Goal: Information Seeking & Learning: Learn about a topic

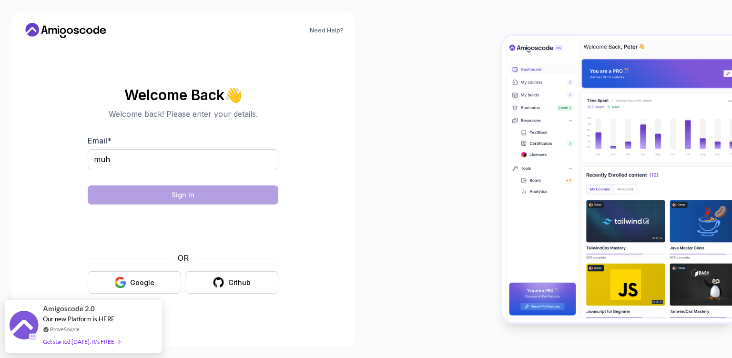
type input "muh"
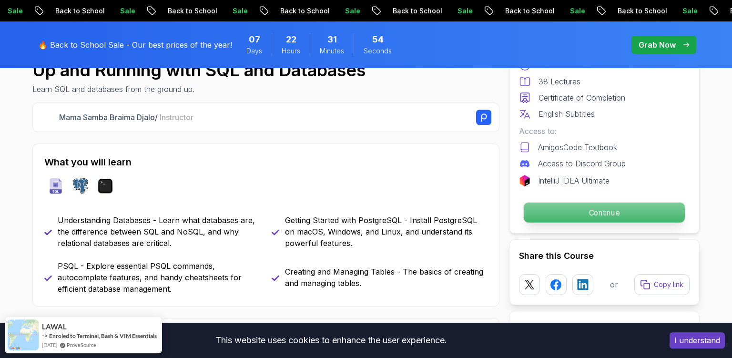
scroll to position [343, 0]
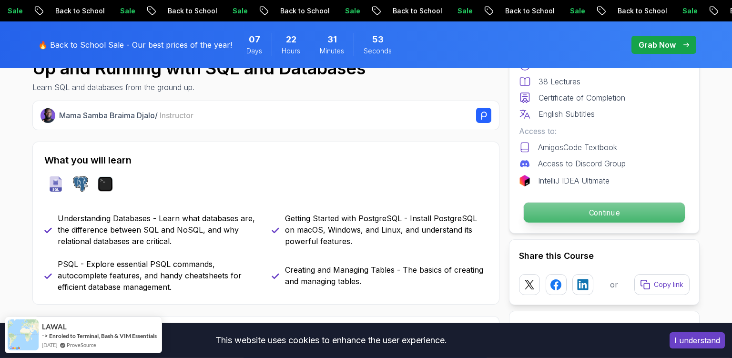
click at [547, 213] on p "Continue" at bounding box center [604, 212] width 161 height 20
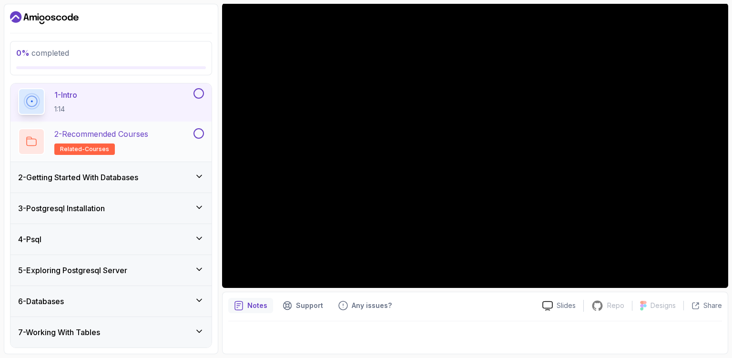
scroll to position [39, 0]
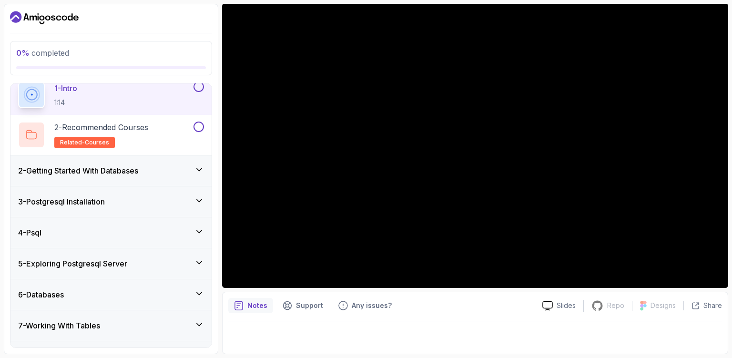
click at [177, 174] on div "2 - Getting Started With Databases" at bounding box center [111, 170] width 186 height 11
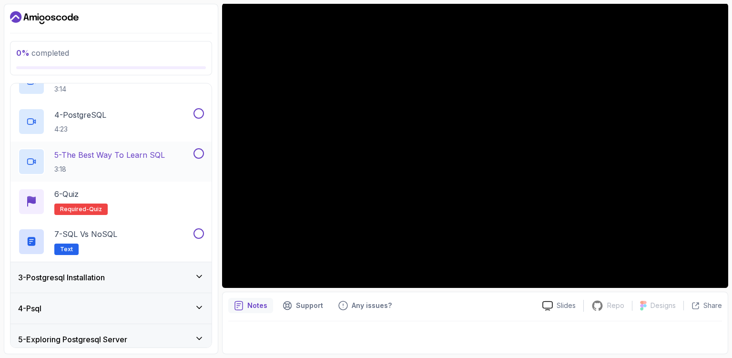
scroll to position [164, 0]
click at [165, 202] on div "6 - Quiz Required- quiz" at bounding box center [111, 200] width 186 height 27
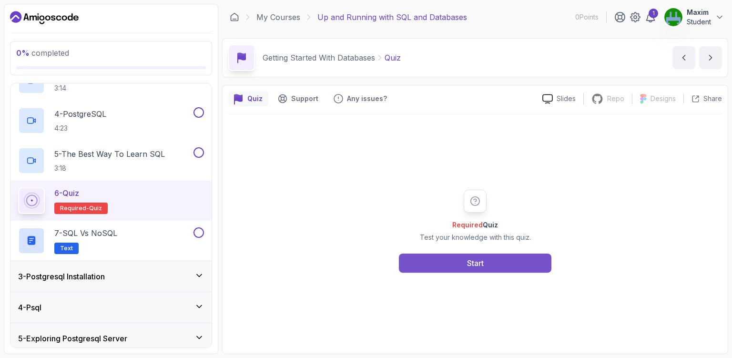
click at [450, 261] on button "Start" at bounding box center [475, 262] width 152 height 19
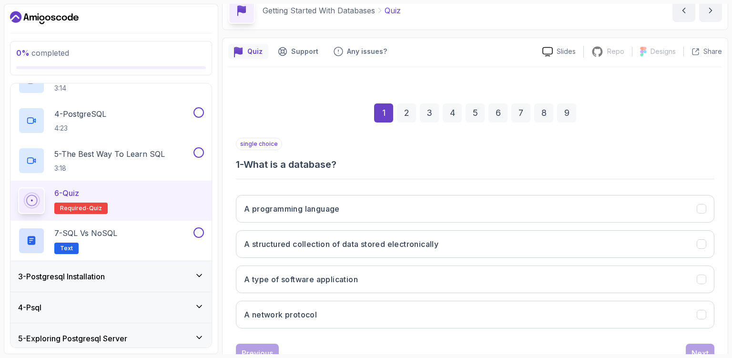
scroll to position [83, 0]
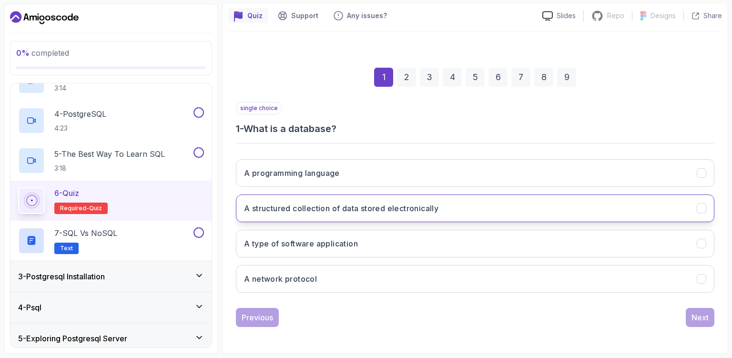
click at [382, 213] on h3 "A structured collection of data stored electronically" at bounding box center [341, 207] width 194 height 11
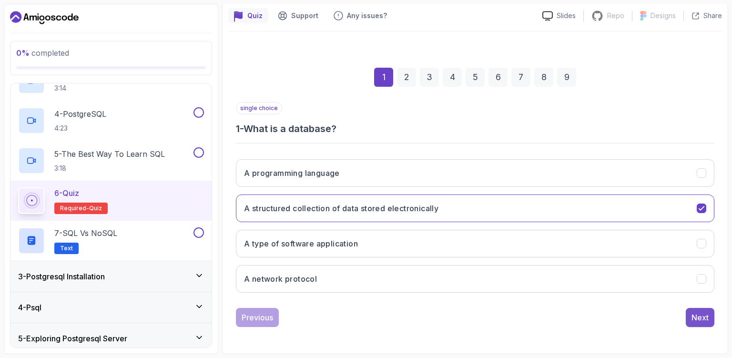
click at [696, 317] on div "Next" at bounding box center [699, 317] width 17 height 11
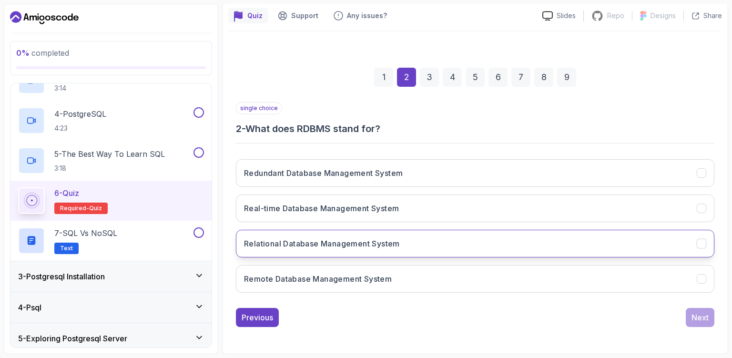
click at [425, 245] on button "Relational Database Management System" at bounding box center [475, 244] width 478 height 28
click at [705, 309] on button "Next" at bounding box center [700, 317] width 29 height 19
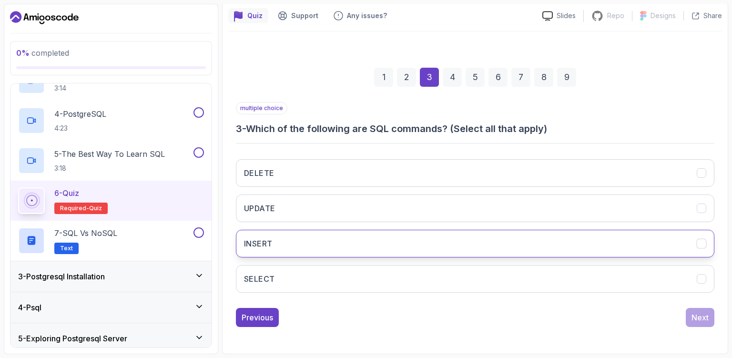
click at [545, 244] on button "INSERT" at bounding box center [475, 244] width 478 height 28
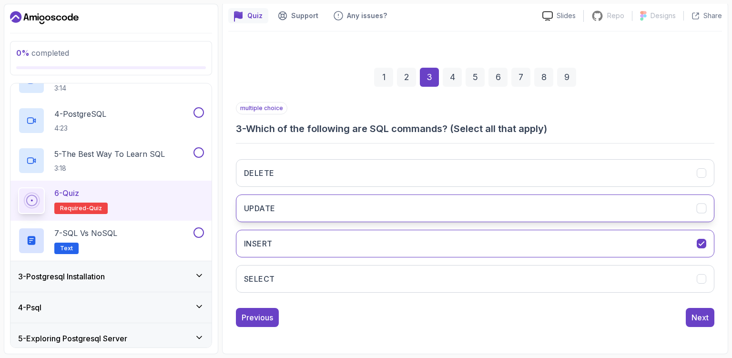
click at [544, 213] on button "UPDATE" at bounding box center [475, 208] width 478 height 28
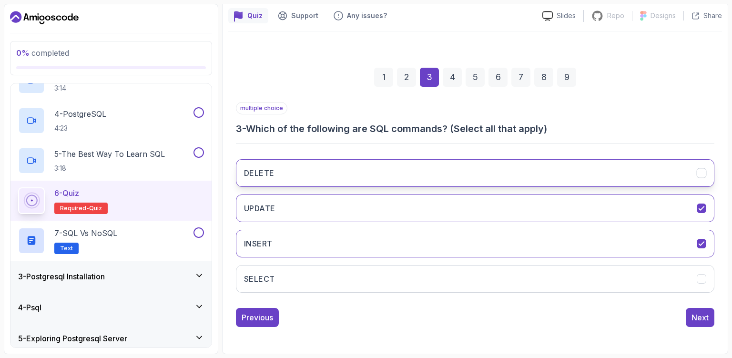
click at [550, 180] on button "DELETE" at bounding box center [475, 173] width 478 height 28
click at [702, 316] on div "Next" at bounding box center [699, 317] width 17 height 11
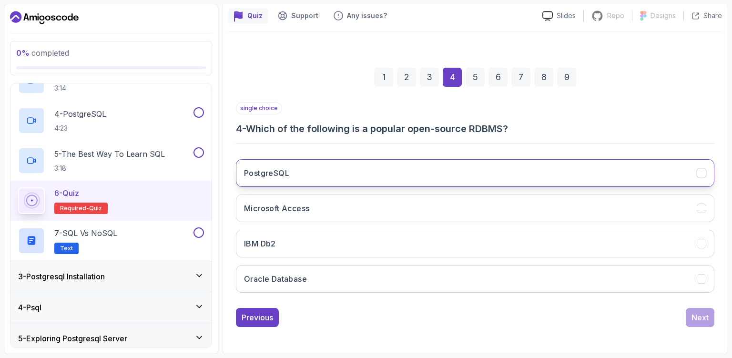
click at [551, 167] on button "PostgreSQL" at bounding box center [475, 173] width 478 height 28
click at [706, 320] on div "Next" at bounding box center [699, 317] width 17 height 11
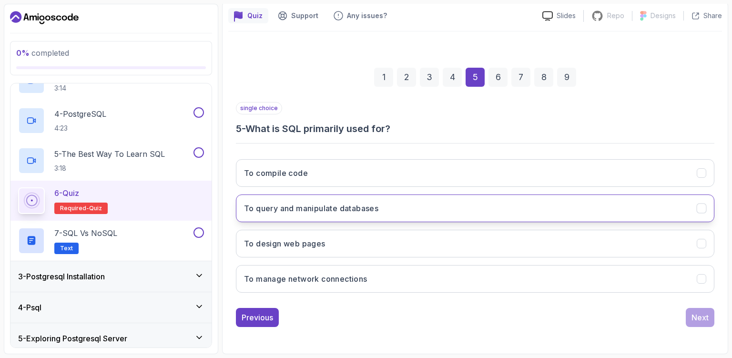
click at [487, 211] on button "To query and manipulate databases" at bounding box center [475, 208] width 478 height 28
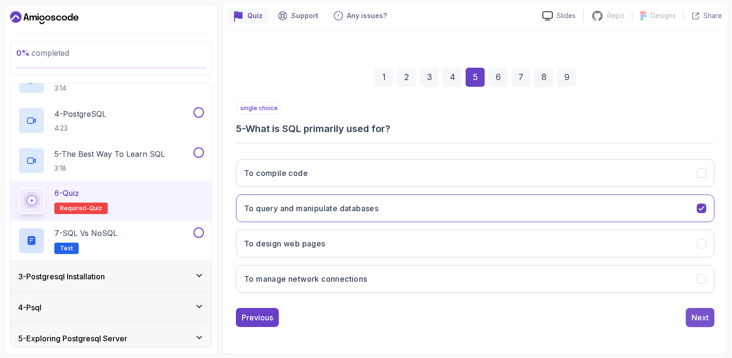
click at [695, 314] on div "Next" at bounding box center [699, 317] width 17 height 11
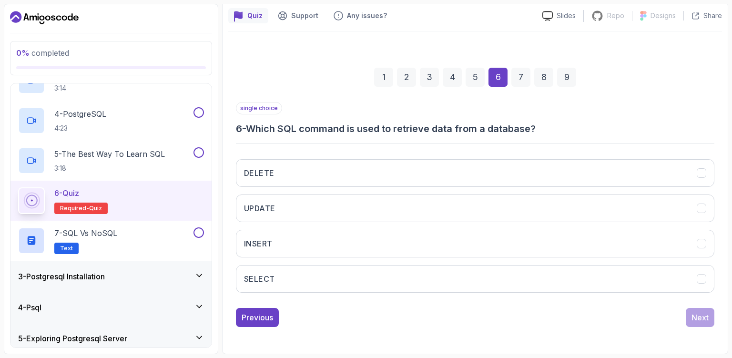
click at [428, 81] on div "3" at bounding box center [429, 77] width 19 height 19
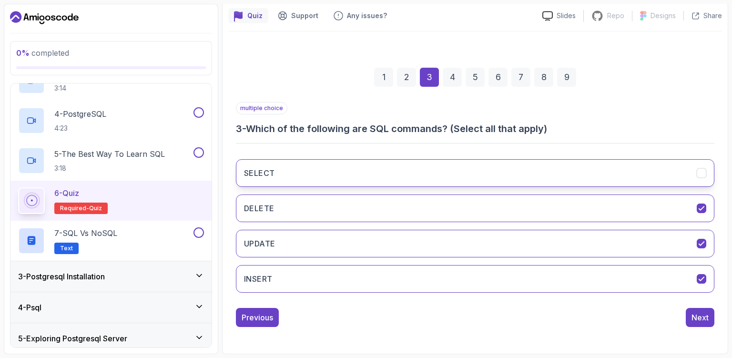
click at [450, 162] on button "SELECT" at bounding box center [475, 173] width 478 height 28
click at [694, 314] on div "Next" at bounding box center [699, 317] width 17 height 11
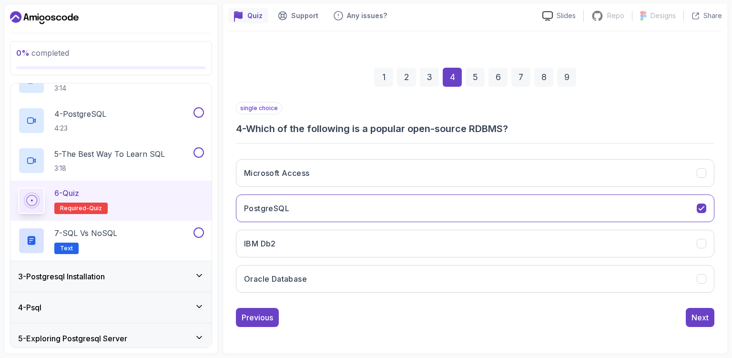
click at [499, 77] on div "6" at bounding box center [497, 77] width 19 height 19
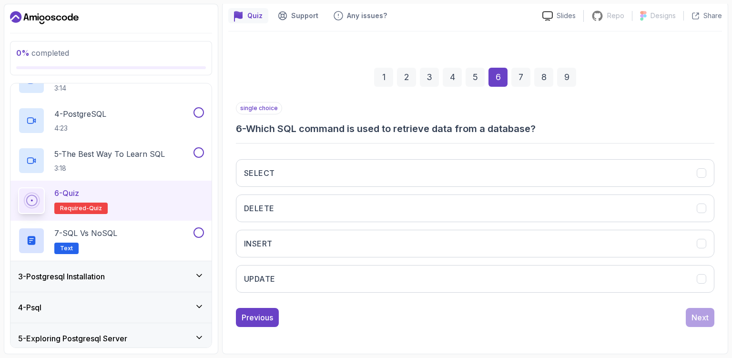
click at [422, 130] on h3 "6 - Which SQL command is used to retrieve data from a database?" at bounding box center [475, 128] width 478 height 13
click at [502, 131] on h3 "6 - Which SQL command is used to retrieve data from a database?" at bounding box center [475, 128] width 478 height 13
click at [387, 167] on button "SELECT" at bounding box center [475, 173] width 478 height 28
click at [707, 314] on div "Next" at bounding box center [699, 317] width 17 height 11
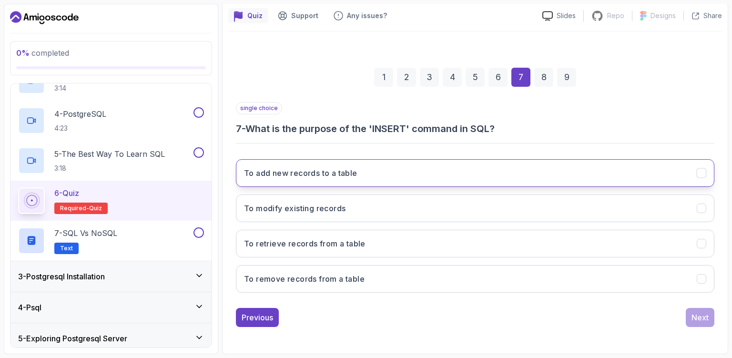
click at [455, 176] on button "To add new records to a table" at bounding box center [475, 173] width 478 height 28
click at [703, 310] on button "Next" at bounding box center [700, 317] width 29 height 19
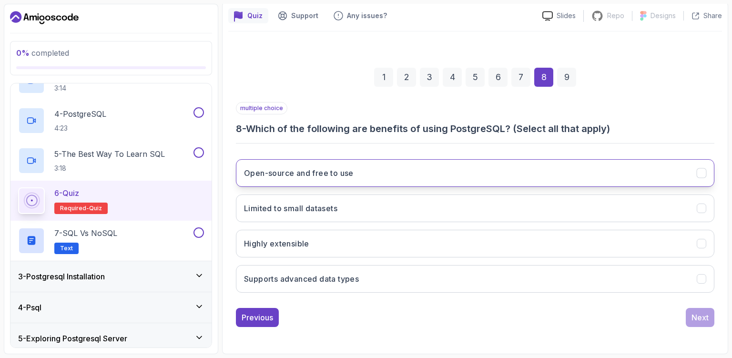
click at [514, 178] on button "Open-source and free to use" at bounding box center [475, 173] width 478 height 28
click at [700, 311] on button "Next" at bounding box center [700, 317] width 29 height 19
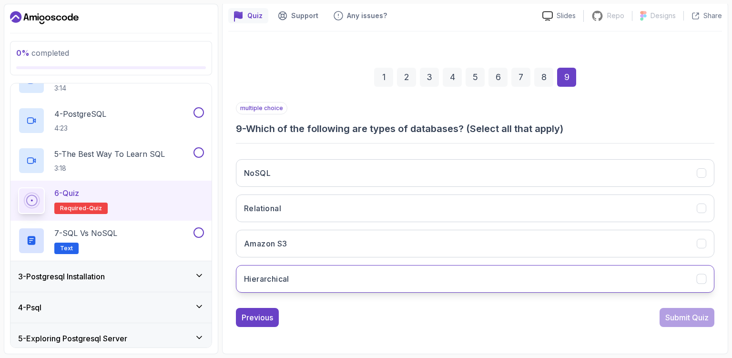
click at [479, 289] on button "Hierarchical" at bounding box center [475, 279] width 478 height 28
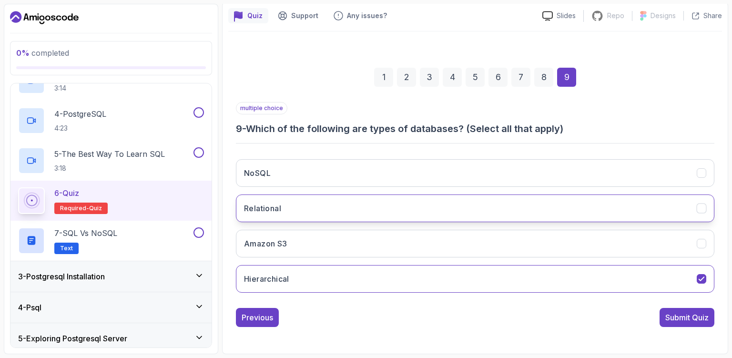
click at [477, 211] on button "Relational" at bounding box center [475, 208] width 478 height 28
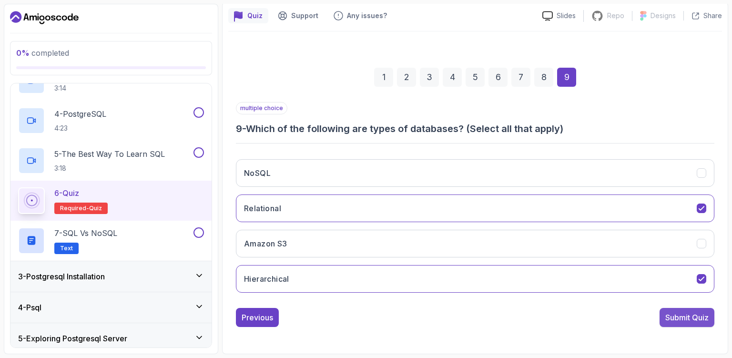
click at [671, 318] on div "Submit Quiz" at bounding box center [686, 317] width 43 height 11
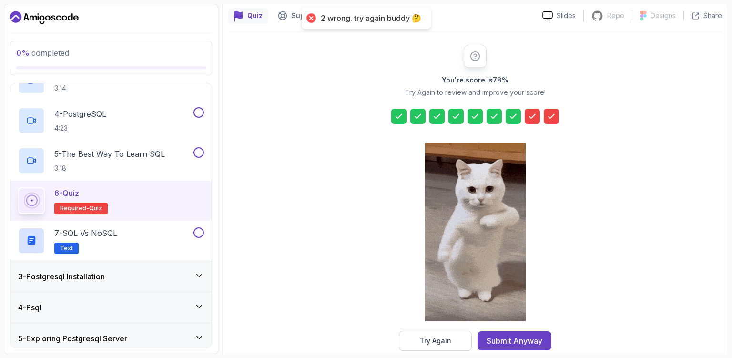
scroll to position [99, 0]
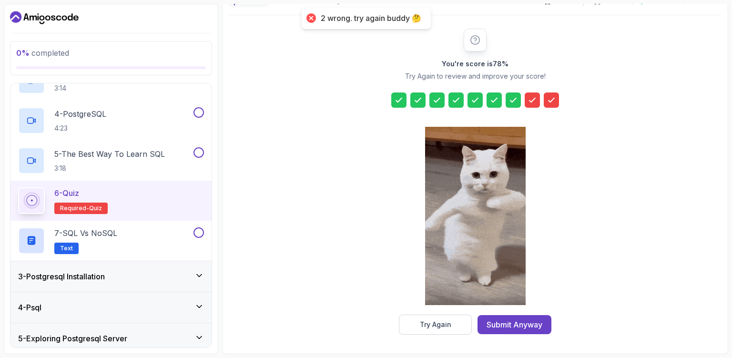
click at [526, 99] on div at bounding box center [532, 99] width 15 height 15
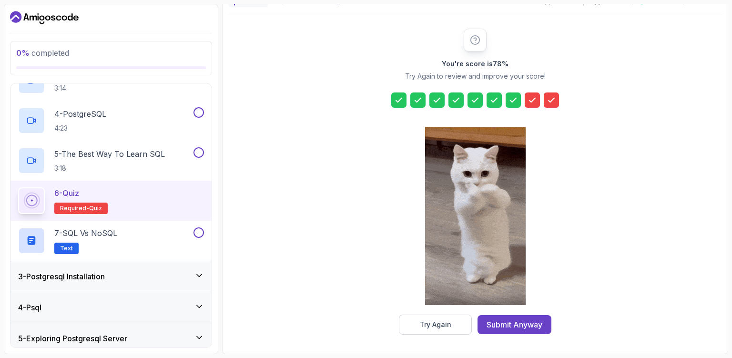
click at [531, 100] on icon at bounding box center [532, 100] width 10 height 10
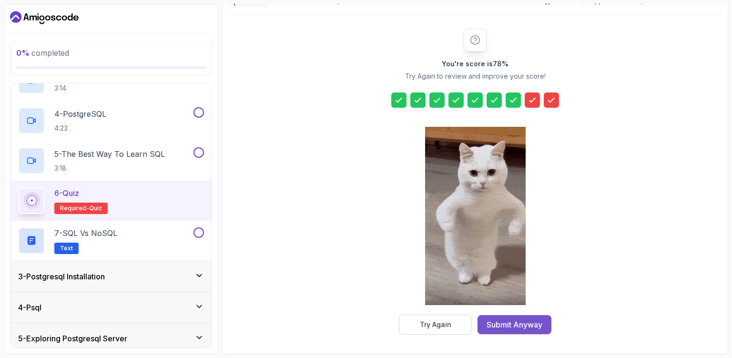
click at [518, 317] on button "Submit Anyway" at bounding box center [514, 324] width 74 height 19
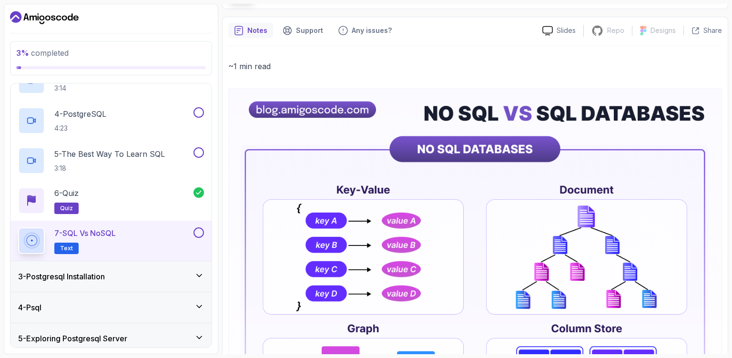
scroll to position [76, 0]
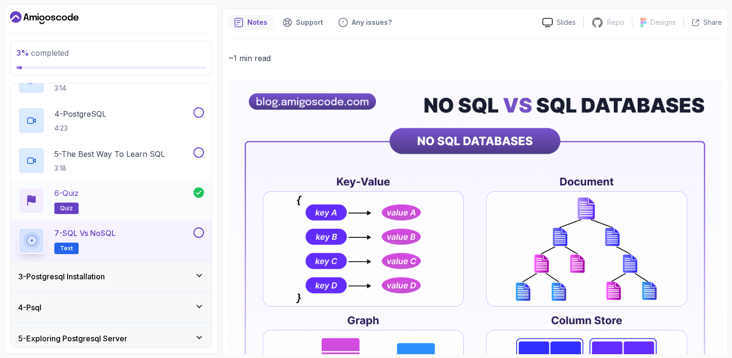
click at [107, 212] on div "6 - Quiz quiz" at bounding box center [105, 200] width 175 height 27
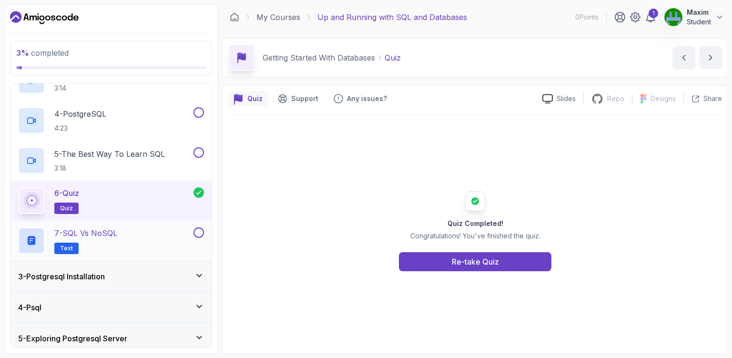
click at [138, 234] on div "7 - SQL vs NoSQL Text" at bounding box center [104, 240] width 173 height 27
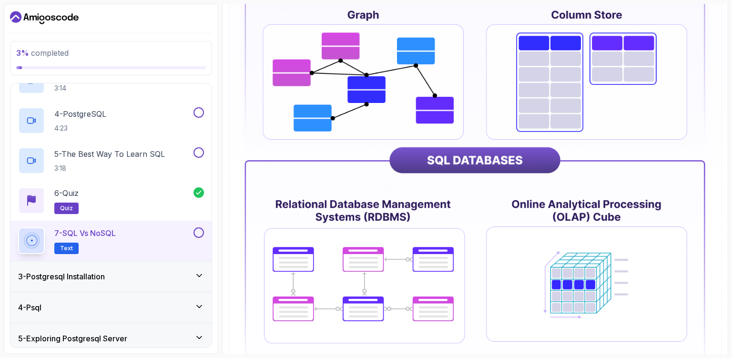
scroll to position [449, 0]
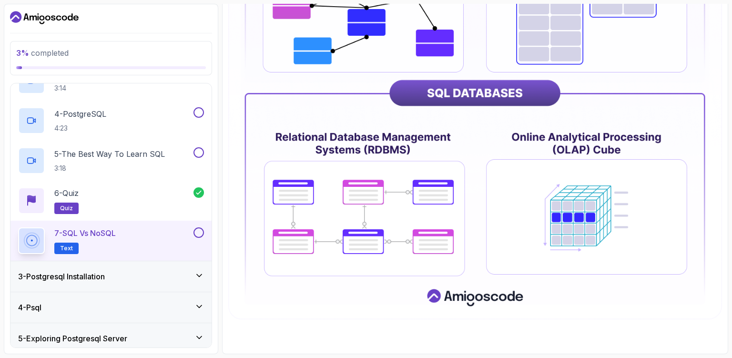
click at [70, 249] on span "Text" at bounding box center [66, 248] width 13 height 8
click at [124, 241] on div "7 - SQL vs NoSQL Text" at bounding box center [104, 240] width 173 height 27
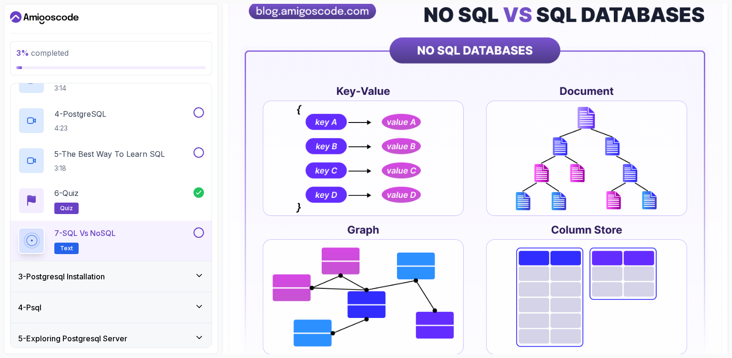
click at [344, 131] on img at bounding box center [475, 296] width 494 height 612
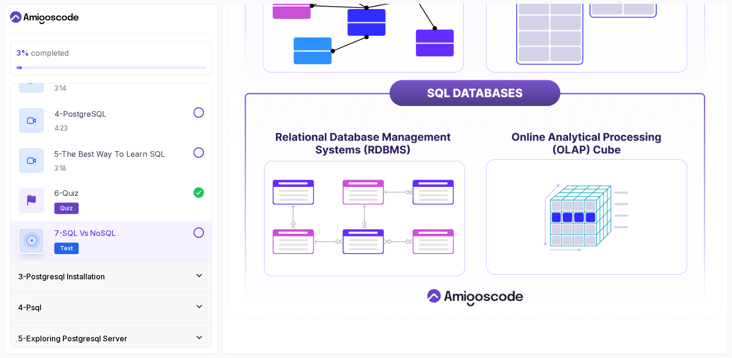
click at [162, 282] on div "3 - Postgresql Installation" at bounding box center [110, 276] width 201 height 30
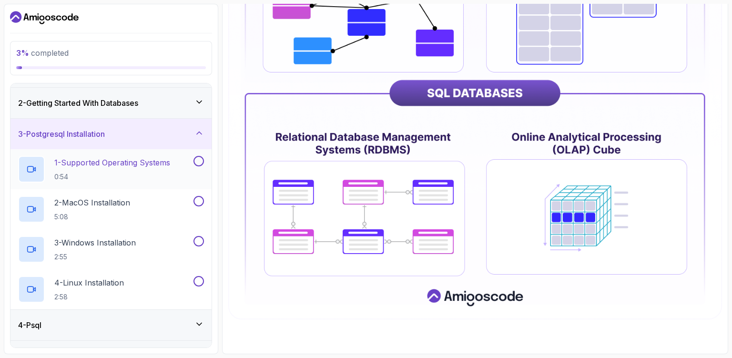
scroll to position [27, 0]
click at [144, 157] on p "1 - Supported Operating Systems" at bounding box center [112, 161] width 116 height 11
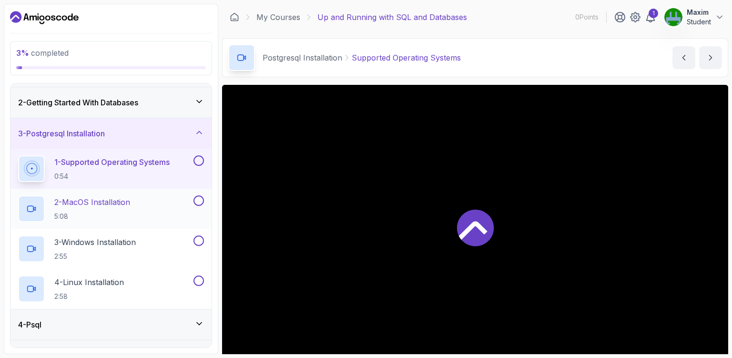
click at [157, 215] on div "2 - MacOS Installation 5:08" at bounding box center [104, 208] width 173 height 27
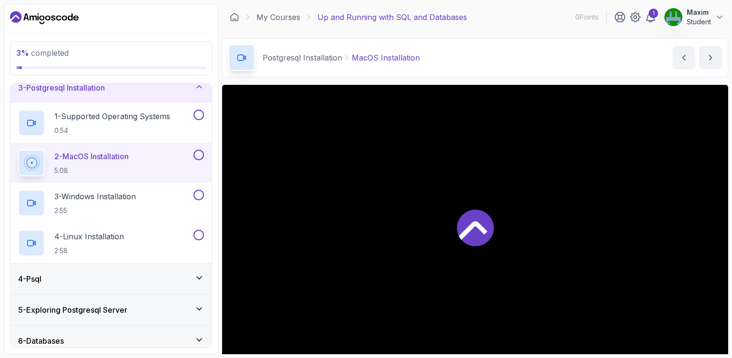
scroll to position [75, 0]
click at [116, 274] on div "4 - Psql" at bounding box center [111, 276] width 186 height 11
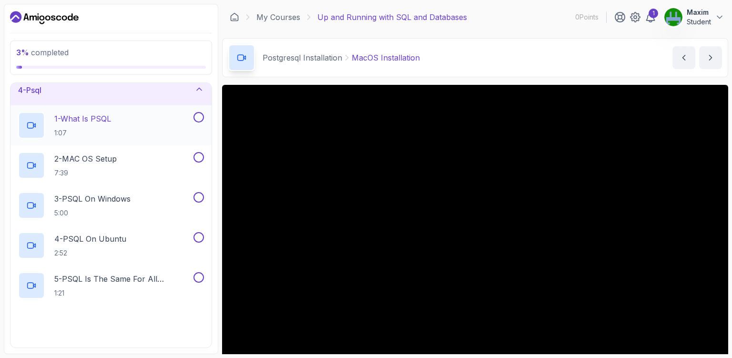
scroll to position [101, 0]
click at [149, 206] on div "3 - PSQL On Windows 5:00" at bounding box center [104, 205] width 173 height 27
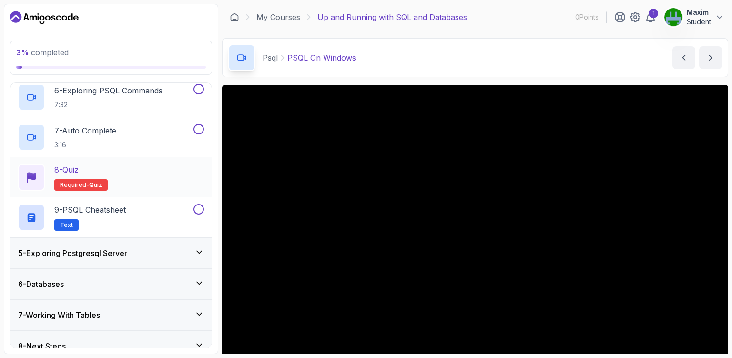
scroll to position [343, 0]
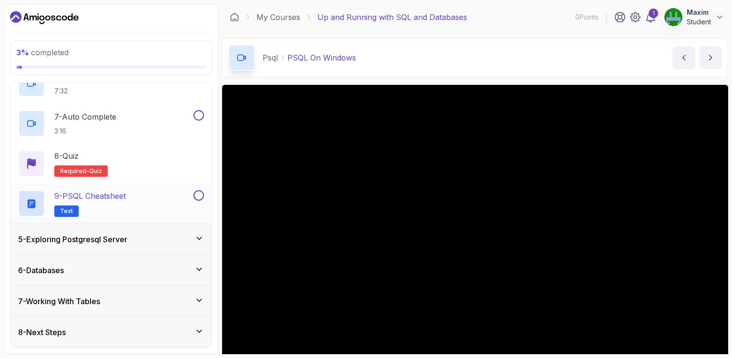
click at [174, 202] on div "9 - PSQL Cheatsheet Text" at bounding box center [104, 203] width 173 height 27
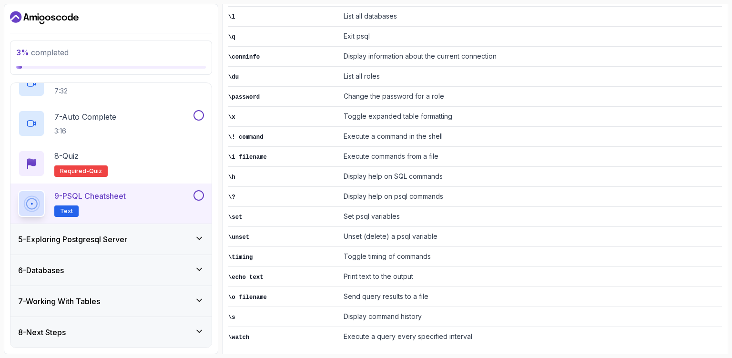
scroll to position [253, 0]
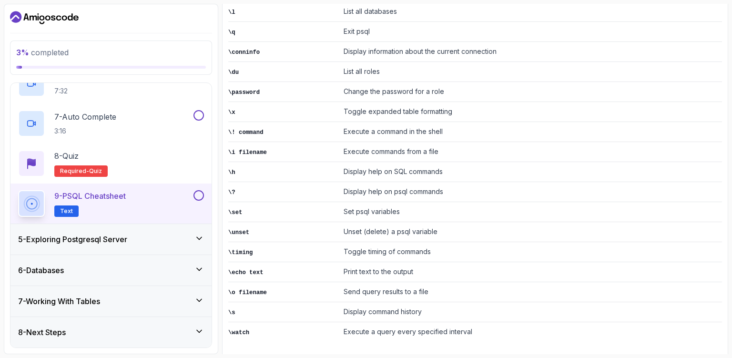
click at [145, 246] on div "5 - Exploring Postgresql Server" at bounding box center [110, 239] width 201 height 30
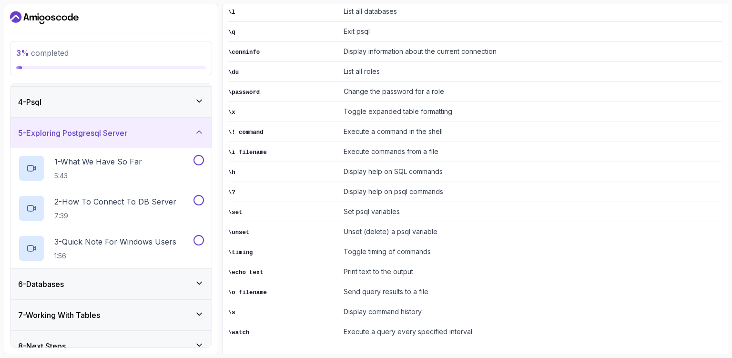
scroll to position [103, 0]
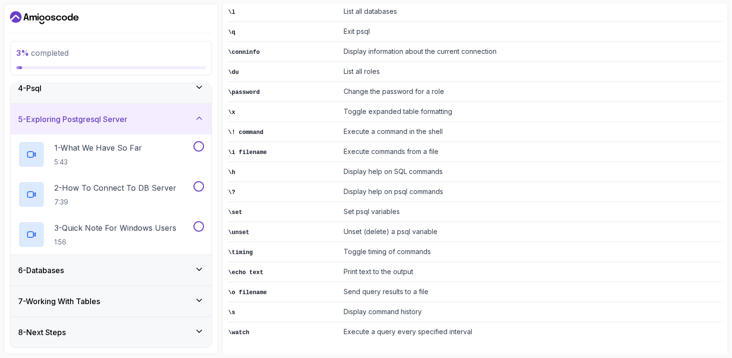
click at [145, 275] on div "6 - Databases" at bounding box center [111, 269] width 186 height 11
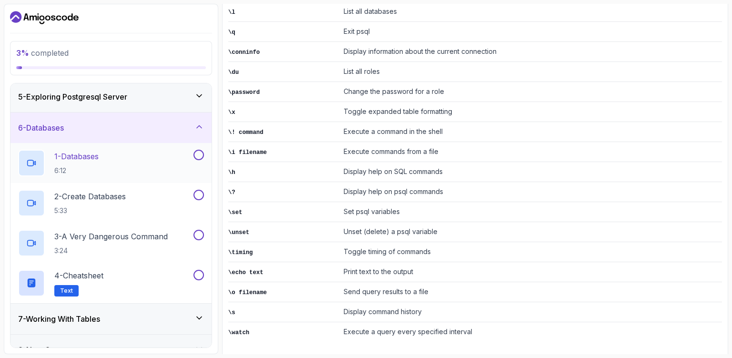
scroll to position [143, 0]
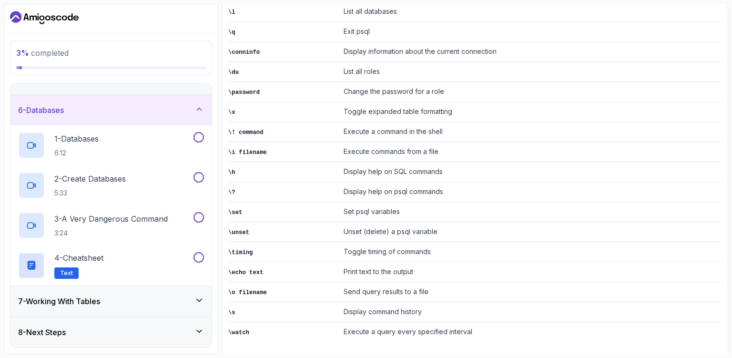
click at [160, 308] on div "7 - Working With Tables" at bounding box center [110, 301] width 201 height 30
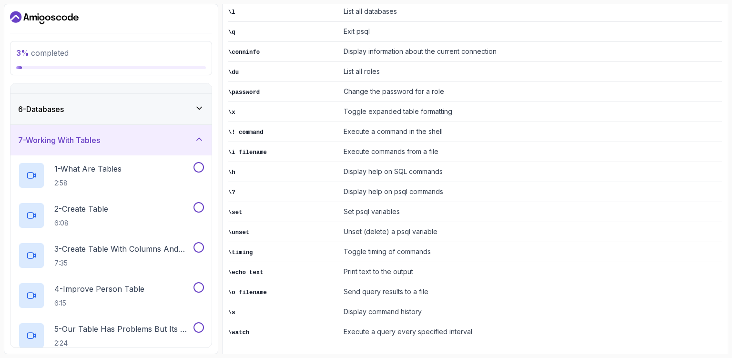
scroll to position [151, 0]
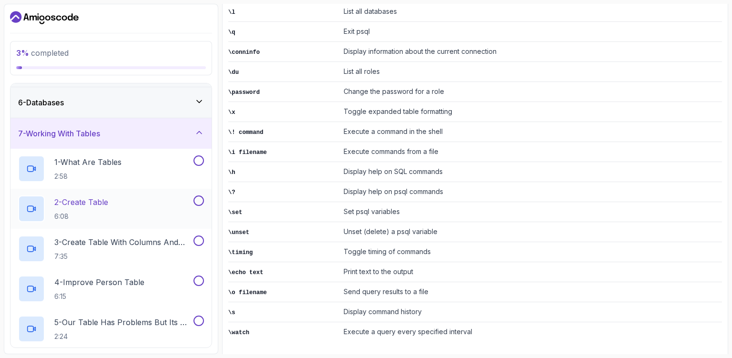
click at [151, 211] on div "2 - Create Table 6:08" at bounding box center [104, 208] width 173 height 27
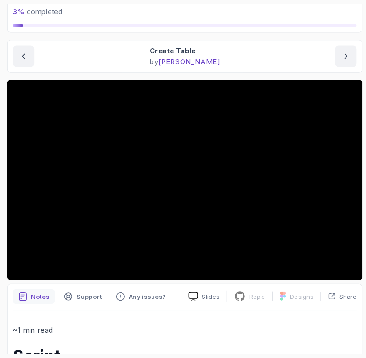
scroll to position [124, 0]
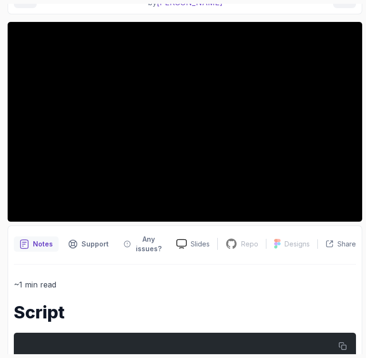
click at [349, 226] on div "Notes Support Any issues? Slides Repo Repository not available Designs Design n…" at bounding box center [185, 314] width 354 height 179
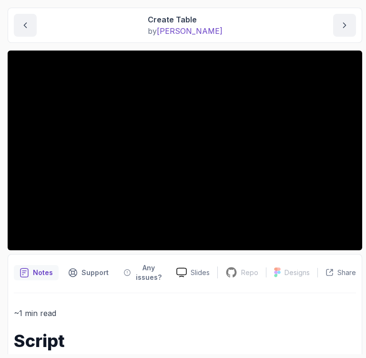
scroll to position [0, 0]
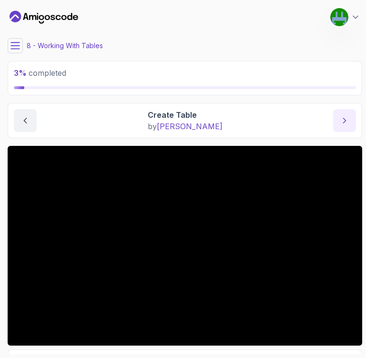
click at [342, 123] on icon "next content" at bounding box center [345, 121] width 10 height 10
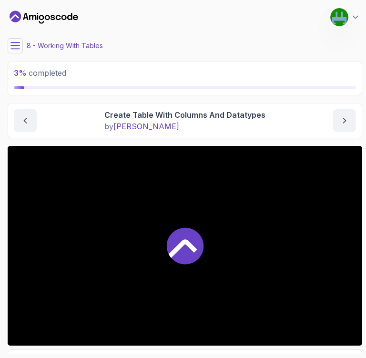
click at [217, 201] on div at bounding box center [185, 246] width 354 height 200
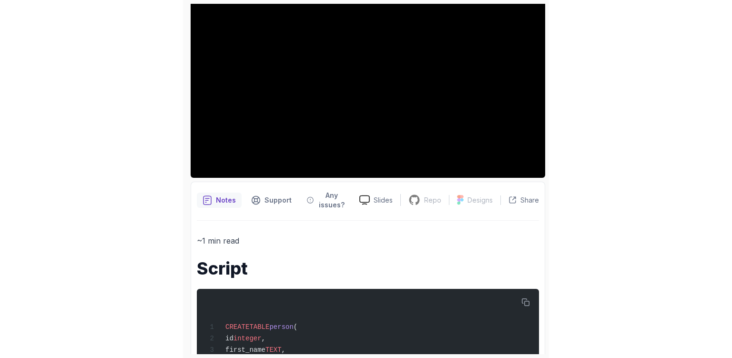
scroll to position [169, 0]
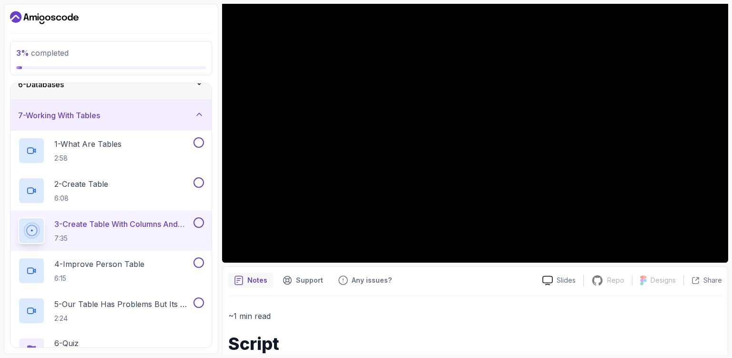
click at [96, 230] on h2 "3 - Create Table With Columns And Datatypes 7:35" at bounding box center [122, 230] width 137 height 25
click at [80, 267] on p "4 - Improve Person Table" at bounding box center [99, 263] width 90 height 11
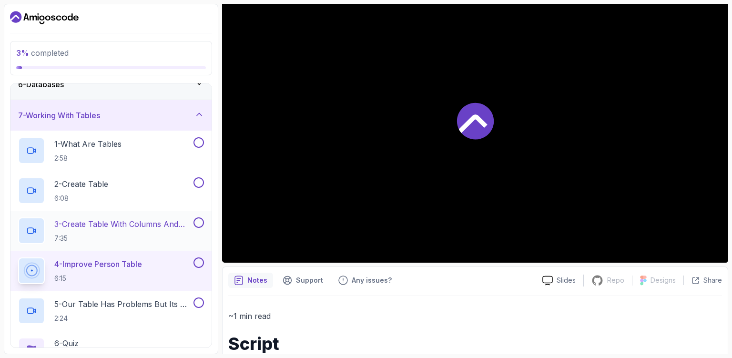
click at [114, 227] on p "3 - Create Table With Columns And Datatypes" at bounding box center [122, 223] width 137 height 11
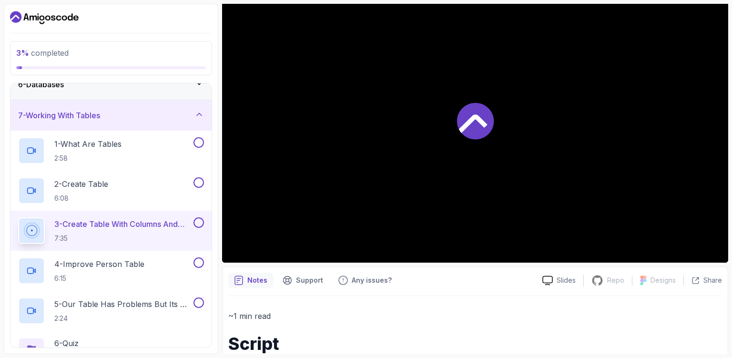
click at [395, 172] on div at bounding box center [475, 120] width 506 height 284
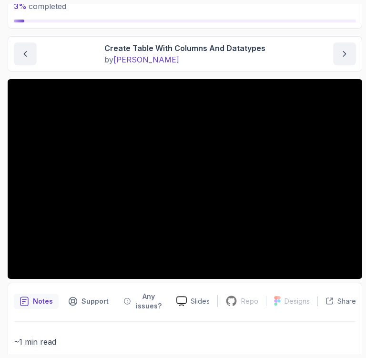
scroll to position [169, 0]
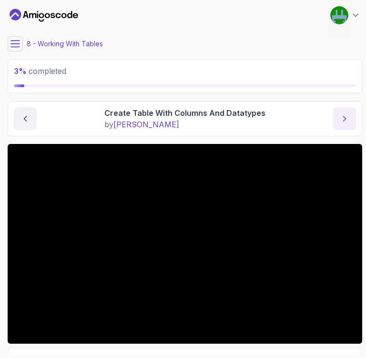
click at [343, 122] on icon "next content" at bounding box center [345, 119] width 10 height 10
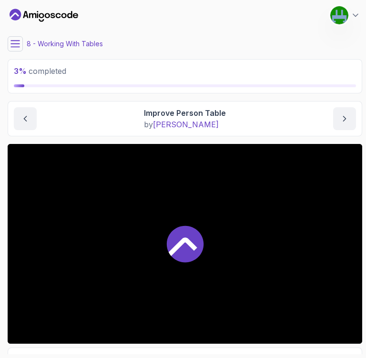
click at [255, 233] on div at bounding box center [185, 244] width 354 height 200
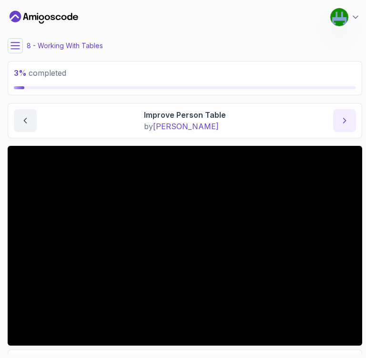
click at [341, 125] on button "next content" at bounding box center [344, 120] width 23 height 23
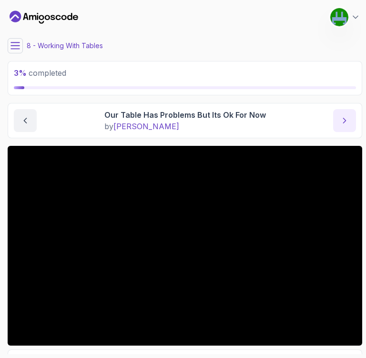
click at [341, 120] on icon "next content" at bounding box center [345, 121] width 10 height 10
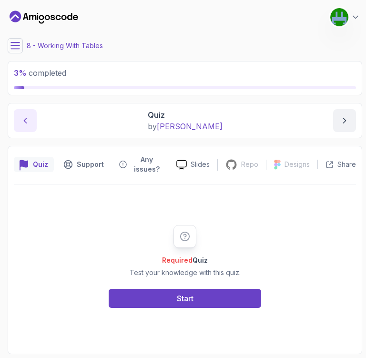
click at [29, 116] on icon "previous content" at bounding box center [25, 121] width 10 height 10
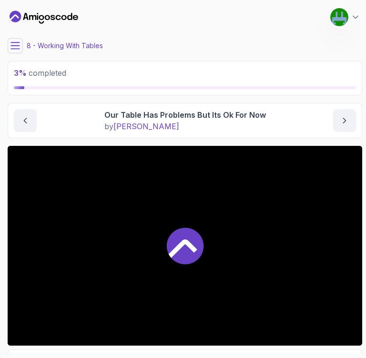
click at [152, 224] on div at bounding box center [185, 246] width 354 height 200
click at [15, 47] on icon at bounding box center [15, 46] width 10 height 10
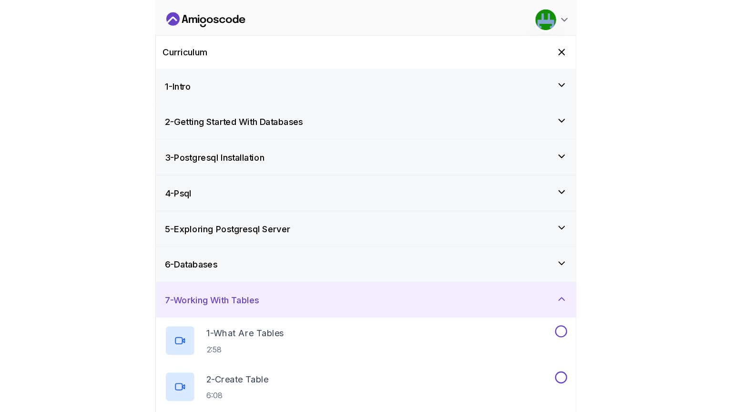
scroll to position [159, 0]
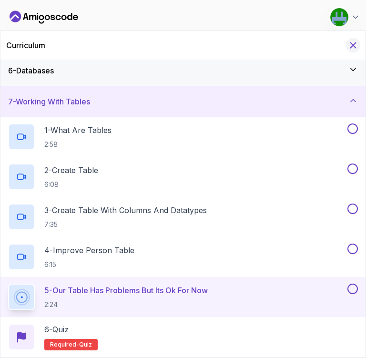
click at [357, 47] on icon "Hide Curriculum for mobile" at bounding box center [353, 45] width 10 height 10
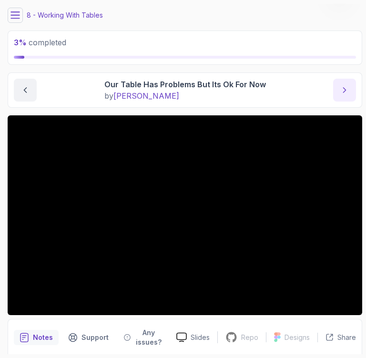
scroll to position [30, 0]
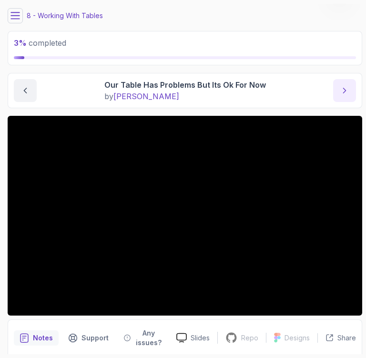
click at [346, 93] on icon "next content" at bounding box center [345, 91] width 10 height 10
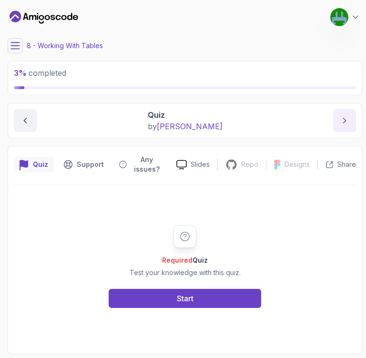
click at [344, 125] on icon "next content" at bounding box center [345, 121] width 10 height 10
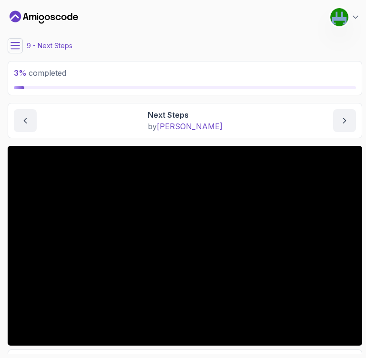
click at [22, 45] on button at bounding box center [15, 45] width 15 height 15
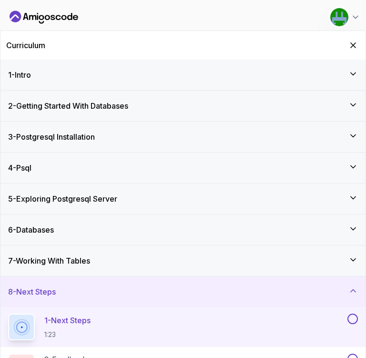
scroll to position [39, 0]
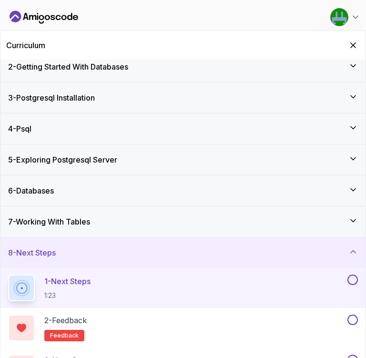
click at [352, 250] on icon at bounding box center [353, 252] width 10 height 10
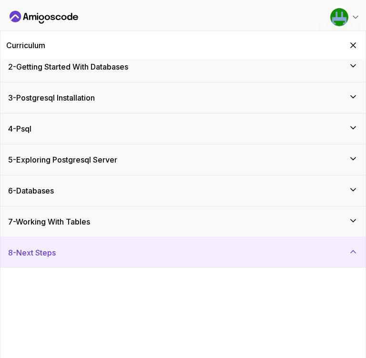
scroll to position [0, 0]
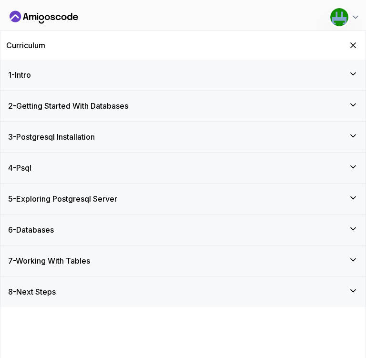
click at [356, 293] on icon at bounding box center [353, 291] width 10 height 10
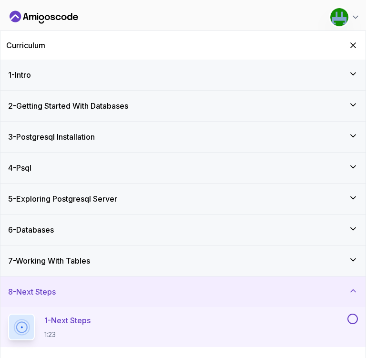
scroll to position [39, 0]
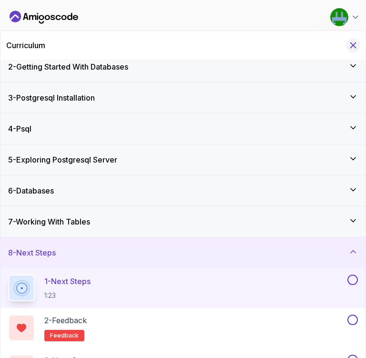
click at [353, 44] on icon "Hide Curriculum for mobile" at bounding box center [353, 45] width 10 height 10
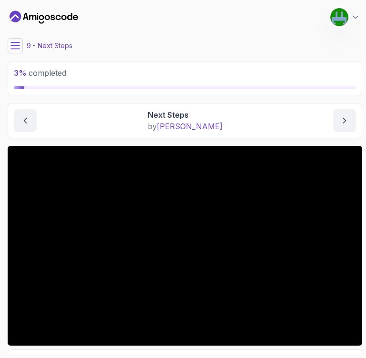
scroll to position [67, 0]
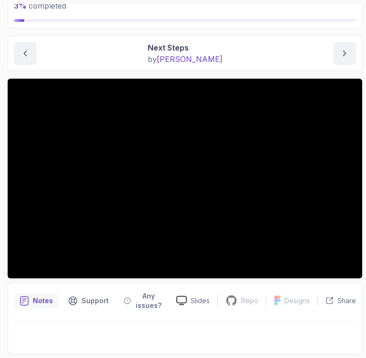
click at [25, 48] on button "previous content" at bounding box center [25, 53] width 23 height 23
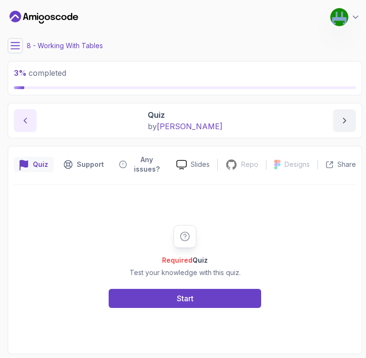
click at [30, 121] on button "previous content" at bounding box center [25, 120] width 23 height 23
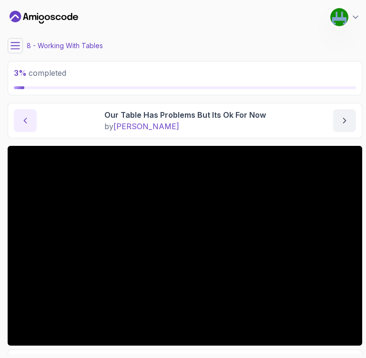
click at [28, 125] on icon "previous content" at bounding box center [25, 121] width 10 height 10
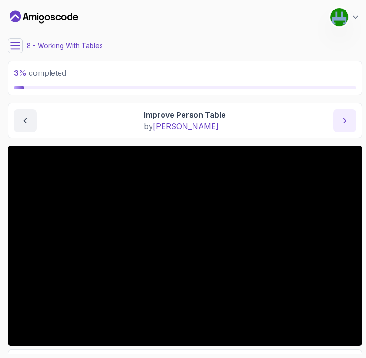
click at [345, 120] on icon "next content" at bounding box center [344, 120] width 2 height 5
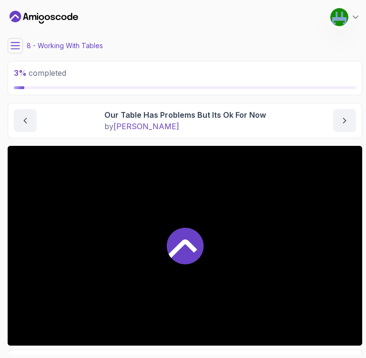
click at [276, 182] on div at bounding box center [185, 246] width 354 height 200
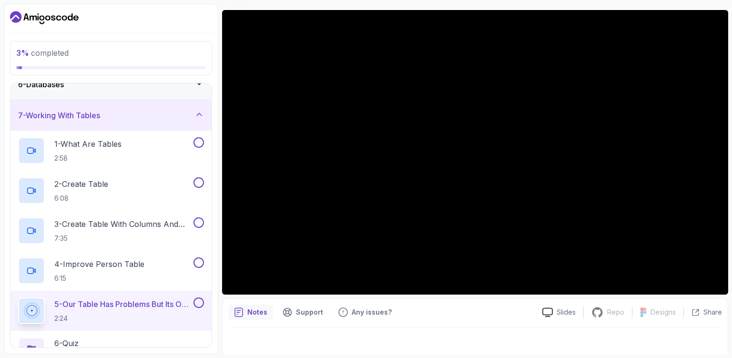
scroll to position [82, 0]
